Goal: Navigation & Orientation: Find specific page/section

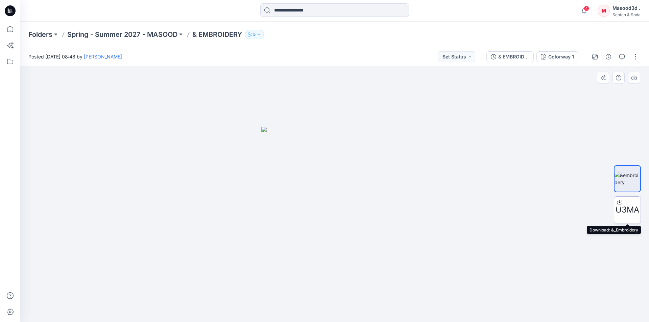
click at [620, 201] on icon at bounding box center [619, 201] width 5 height 5
click at [10, 62] on icon at bounding box center [10, 61] width 15 height 15
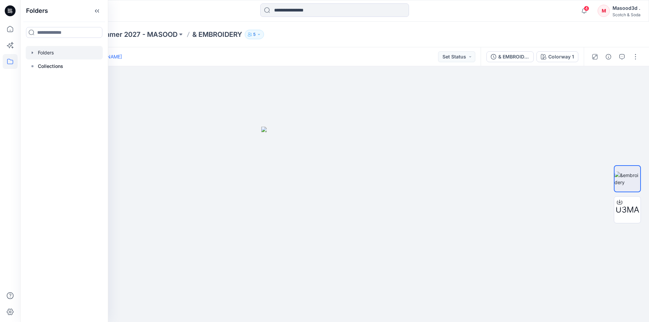
click at [49, 55] on div at bounding box center [64, 53] width 77 height 14
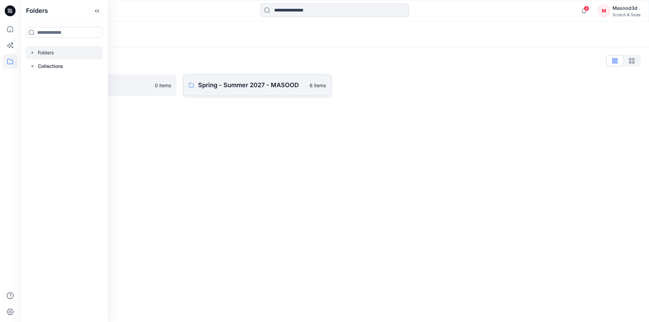
click at [213, 87] on p "Spring - Summer 2027 - MASOOD" at bounding box center [251, 84] width 107 height 9
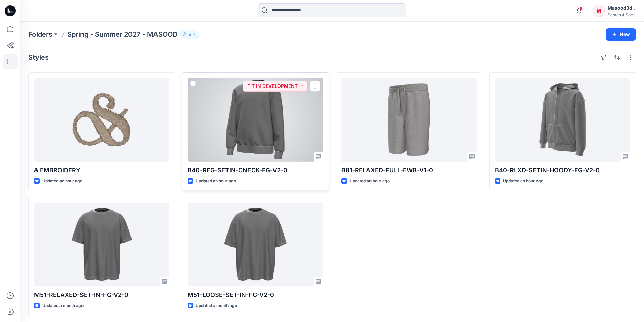
scroll to position [4, 0]
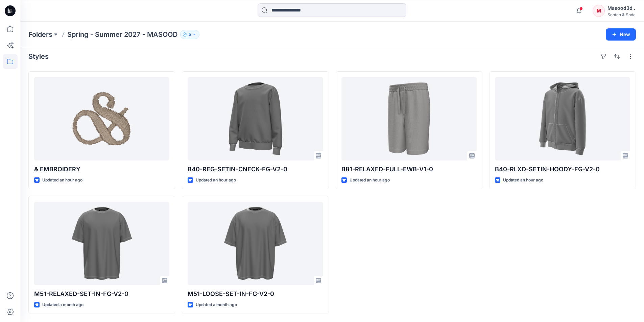
drag, startPoint x: 391, startPoint y: 241, endPoint x: 357, endPoint y: 304, distance: 71.2
click at [391, 241] on div "B81-RELAXED-FULL-EWB-V1-0 Updated an hour ago" at bounding box center [408, 192] width 147 height 243
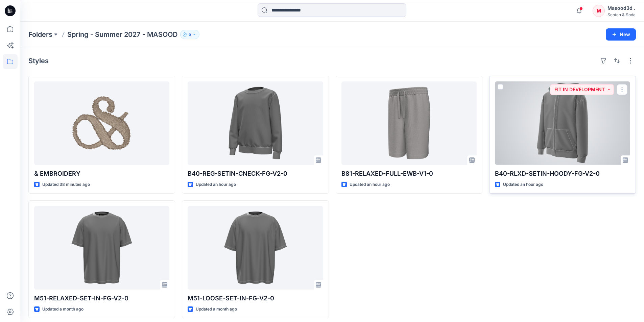
click at [553, 132] on div at bounding box center [562, 122] width 135 height 83
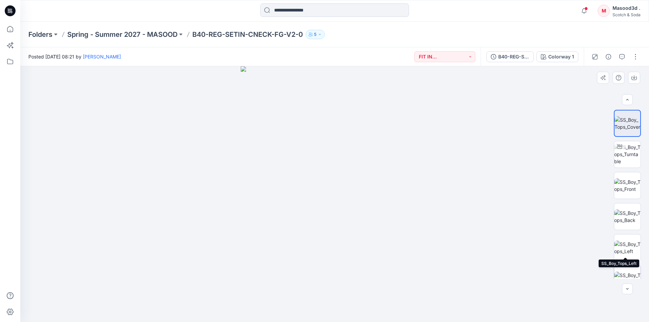
scroll to position [45, 0]
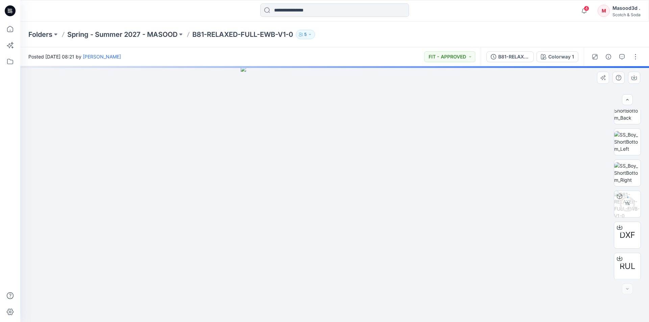
scroll to position [107, 0]
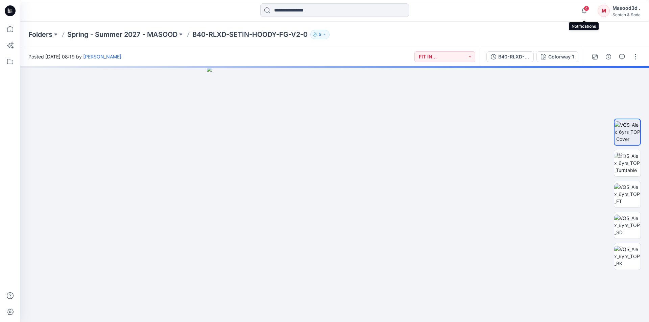
click at [584, 10] on span "4" at bounding box center [585, 8] width 5 height 5
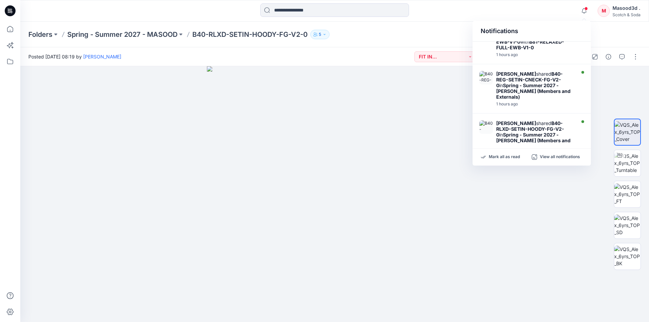
scroll to position [79, 0]
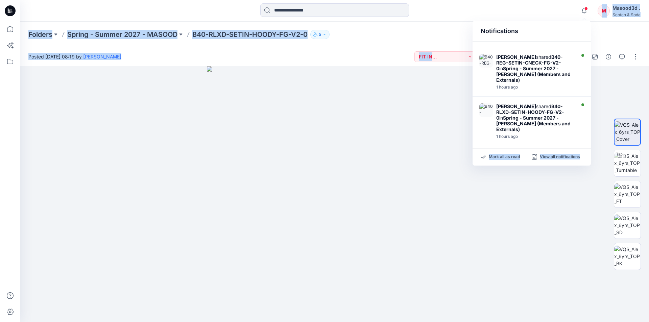
drag, startPoint x: 589, startPoint y: 121, endPoint x: 589, endPoint y: 105, distance: 16.6
click at [592, 98] on div "Notifications [PERSON_NAME] shared &amp; EMBROIDERY in Spring - Summer 2027 - […" at bounding box center [324, 161] width 649 height 322
click at [529, 186] on div at bounding box center [334, 194] width 628 height 256
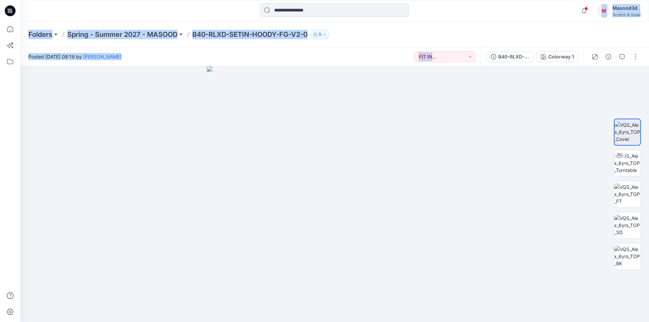
click at [549, 26] on div "Folders Spring - Summer 2027 - MASOOD B40-RLXD-SETIN-HOODY-FG-V2-0 5" at bounding box center [334, 35] width 628 height 26
click at [560, 32] on div "Folders Spring - Summer 2027 - MASOOD B40-RLXD-SETIN-HOODY-FG-V2-0 5" at bounding box center [307, 34] width 559 height 9
click at [560, 31] on div "Folders Spring - Summer 2027 - MASOOD B40-RLXD-SETIN-HOODY-FG-V2-0 5" at bounding box center [307, 34] width 559 height 9
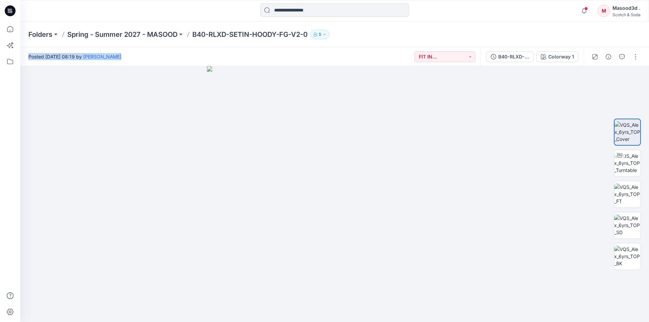
click at [560, 31] on div "Folders Spring - Summer 2027 - MASOOD B40-RLXD-SETIN-HOODY-FG-V2-0 5" at bounding box center [307, 34] width 559 height 9
click at [585, 11] on icon "button" at bounding box center [583, 11] width 13 height 14
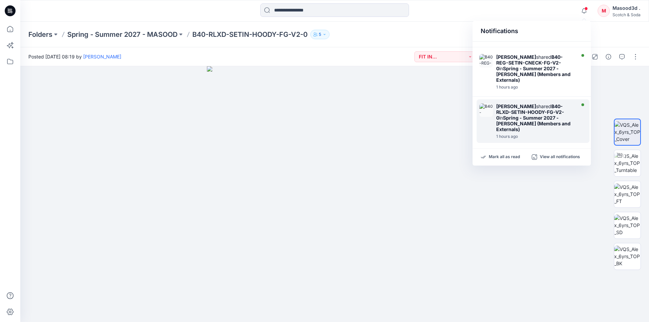
click at [539, 122] on div "[PERSON_NAME] shared B40-RLXD-SETIN-HOODY-FG-V2-0 in Spring - Summer 2027 - MAS…" at bounding box center [535, 117] width 78 height 29
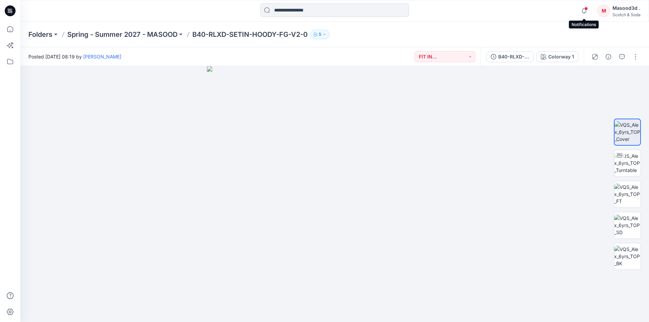
click at [585, 9] on span at bounding box center [585, 9] width 3 height 4
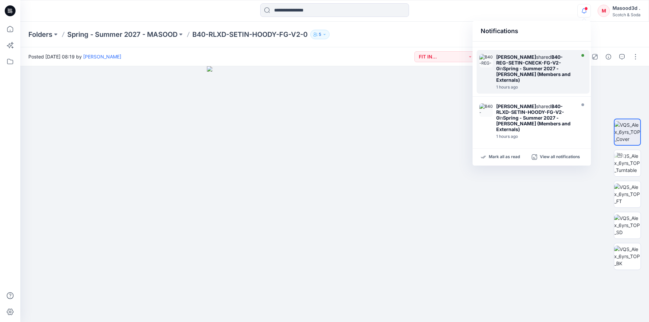
click at [560, 76] on div "[PERSON_NAME] shared B40-REG-SETIN-CNECK-FG-V2-0 in Spring - Summer 2027 - MASO…" at bounding box center [535, 68] width 78 height 29
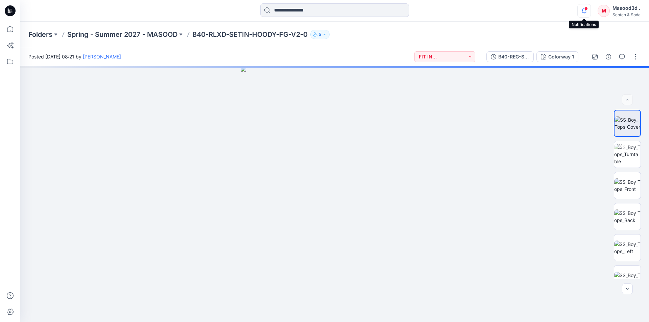
click at [583, 10] on icon "button" at bounding box center [583, 11] width 13 height 14
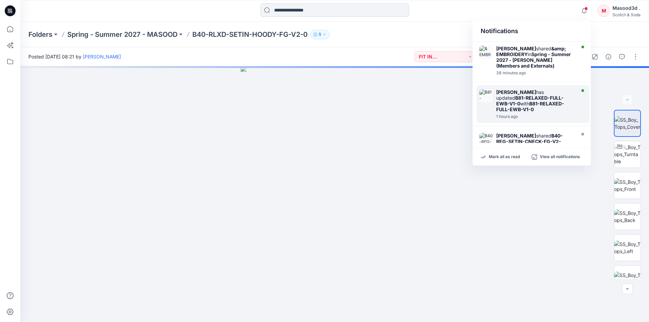
click at [577, 97] on div at bounding box center [581, 104] width 9 height 30
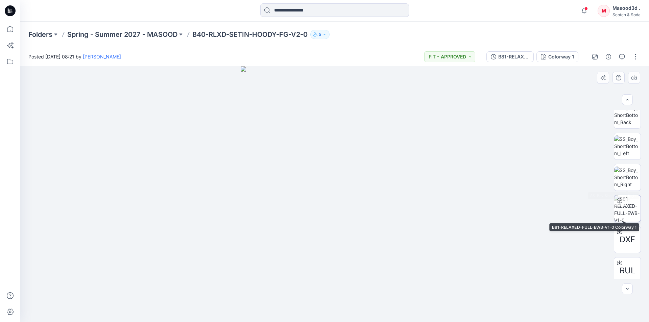
scroll to position [107, 0]
